Goal: Information Seeking & Learning: Learn about a topic

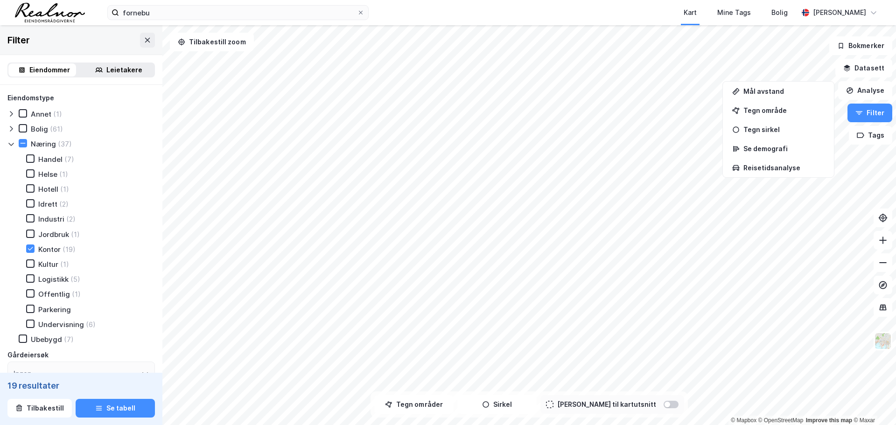
scroll to position [280, 0]
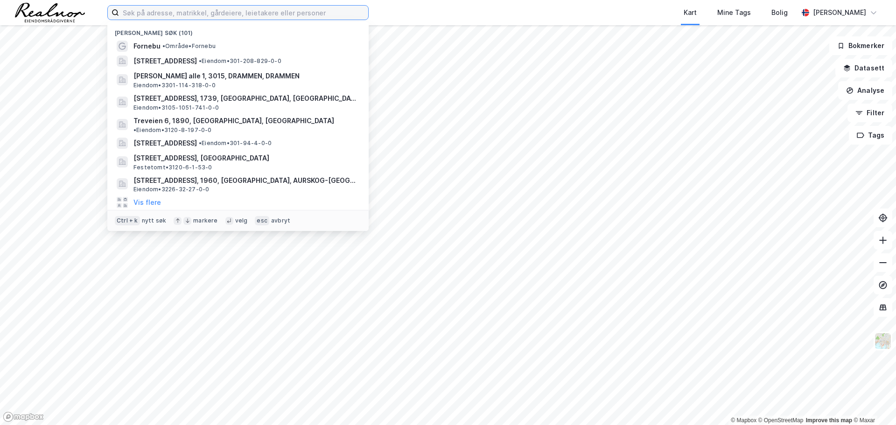
click at [180, 15] on input at bounding box center [243, 13] width 249 height 14
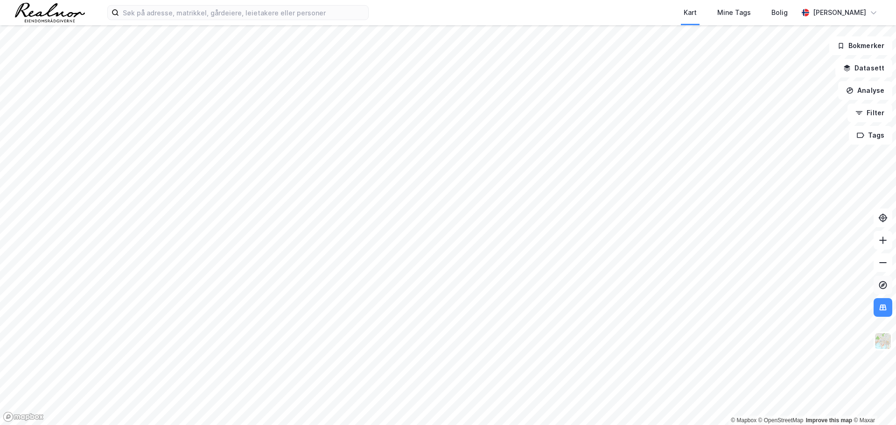
click at [883, 287] on icon at bounding box center [882, 284] width 9 height 9
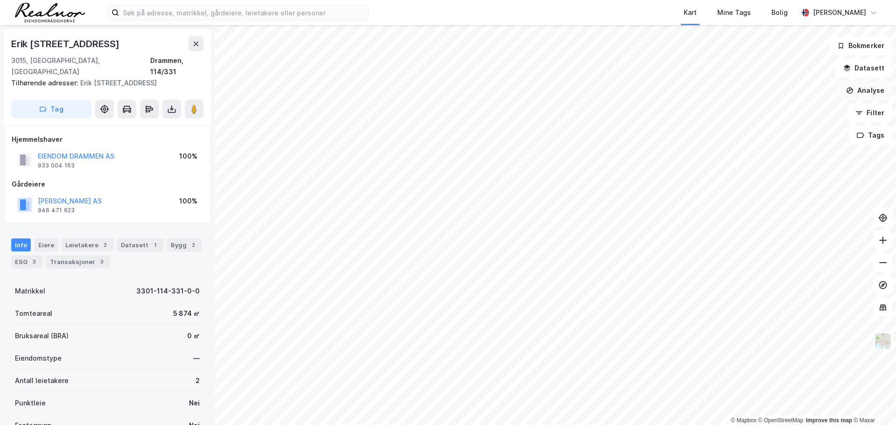
click at [869, 91] on button "Analyse" at bounding box center [865, 90] width 54 height 19
click at [879, 66] on button "Datasett" at bounding box center [863, 68] width 57 height 19
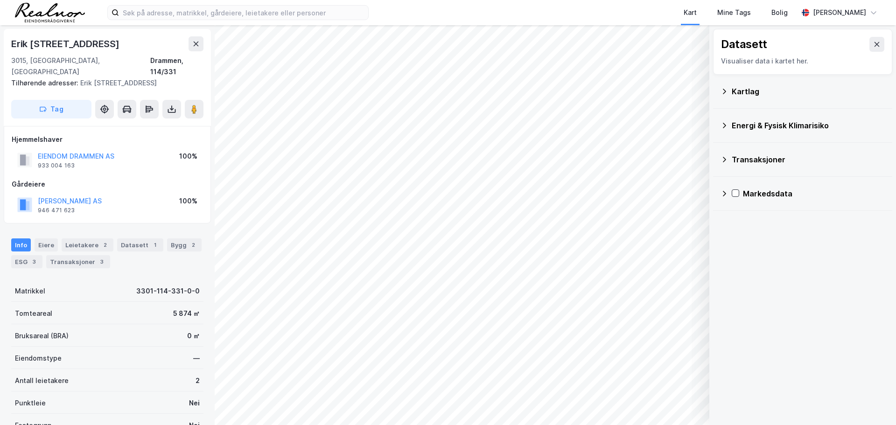
click at [734, 95] on div "Kartlag" at bounding box center [808, 91] width 153 height 11
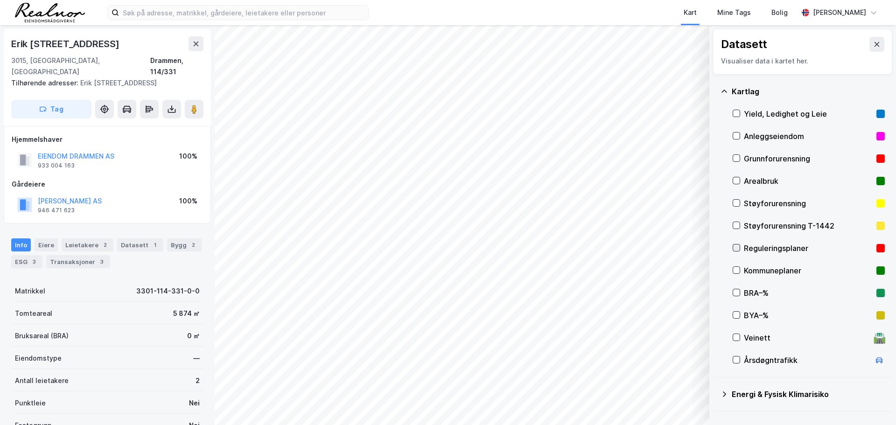
click at [737, 248] on icon at bounding box center [736, 247] width 7 height 7
click at [739, 244] on div at bounding box center [735, 247] width 7 height 7
click at [738, 278] on div "Kommuneplaner" at bounding box center [808, 270] width 152 height 22
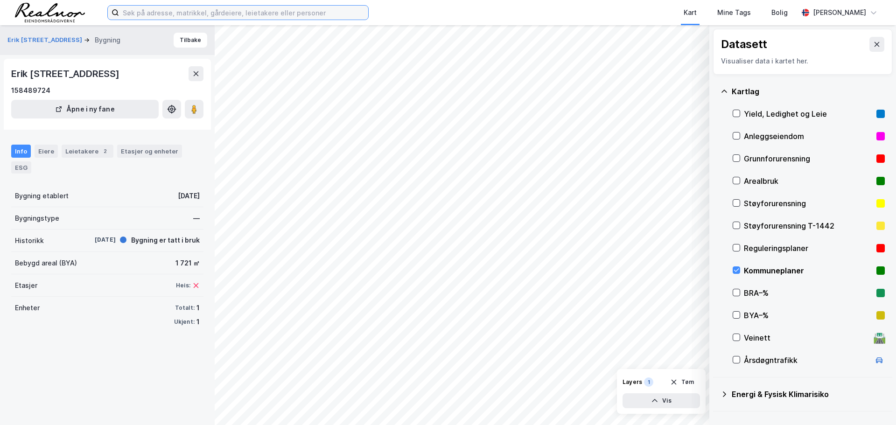
click at [186, 17] on input at bounding box center [243, 13] width 249 height 14
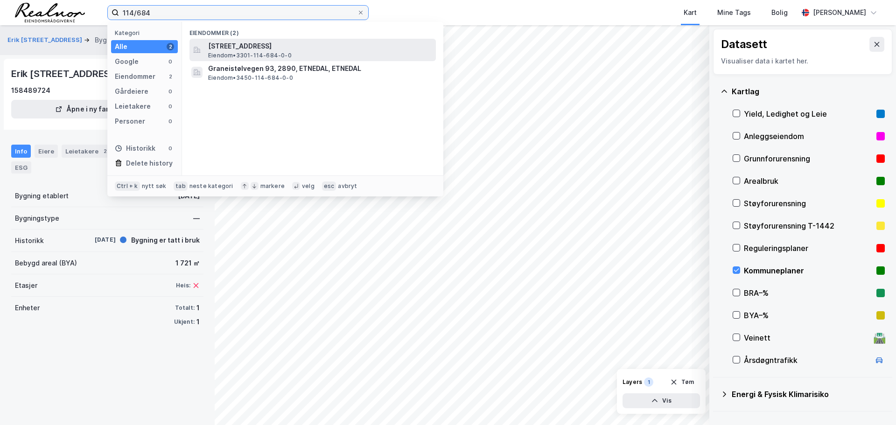
type input "114/684"
click at [262, 44] on span "[STREET_ADDRESS]" at bounding box center [320, 46] width 224 height 11
